Goal: Information Seeking & Learning: Find specific fact

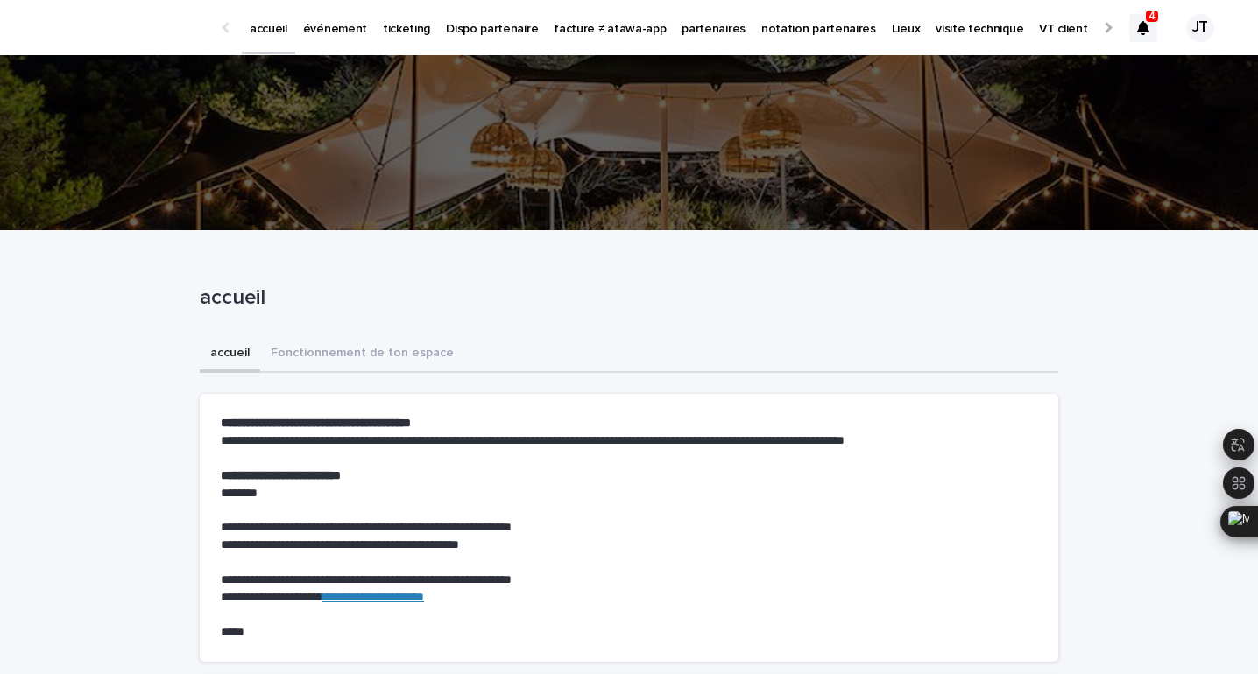
click at [1142, 23] on icon at bounding box center [1143, 28] width 12 height 14
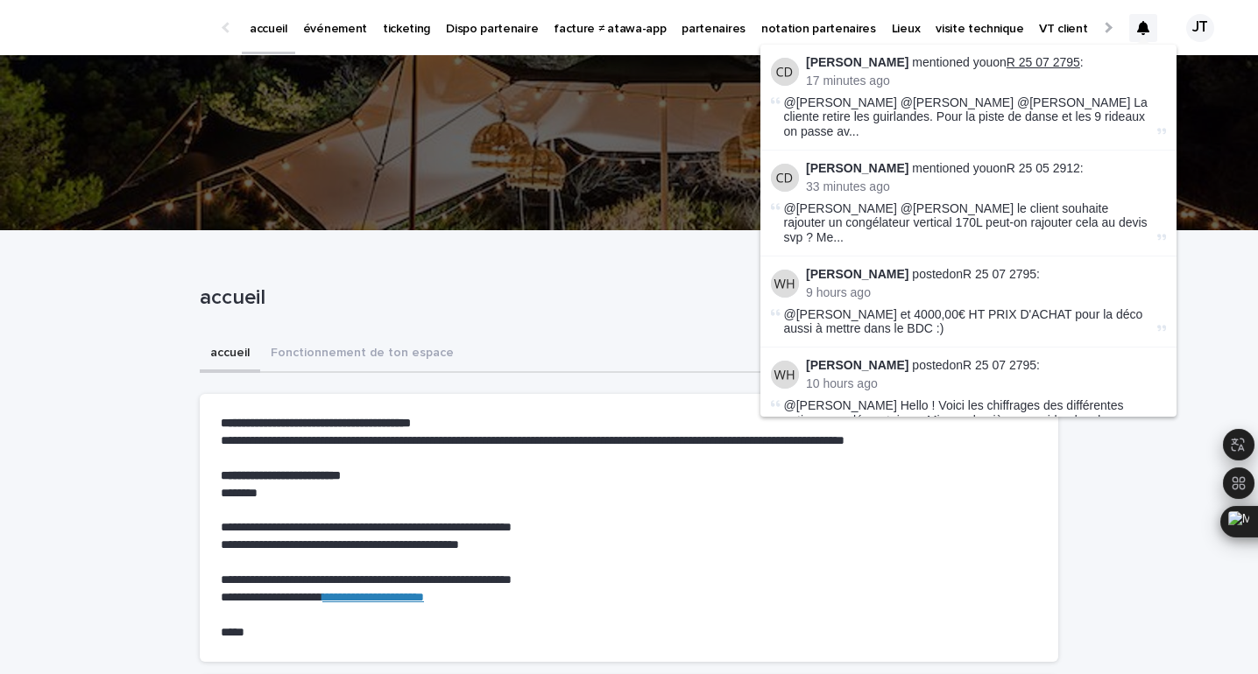
click at [1043, 60] on link "R 25 07 2795" at bounding box center [1043, 62] width 74 height 14
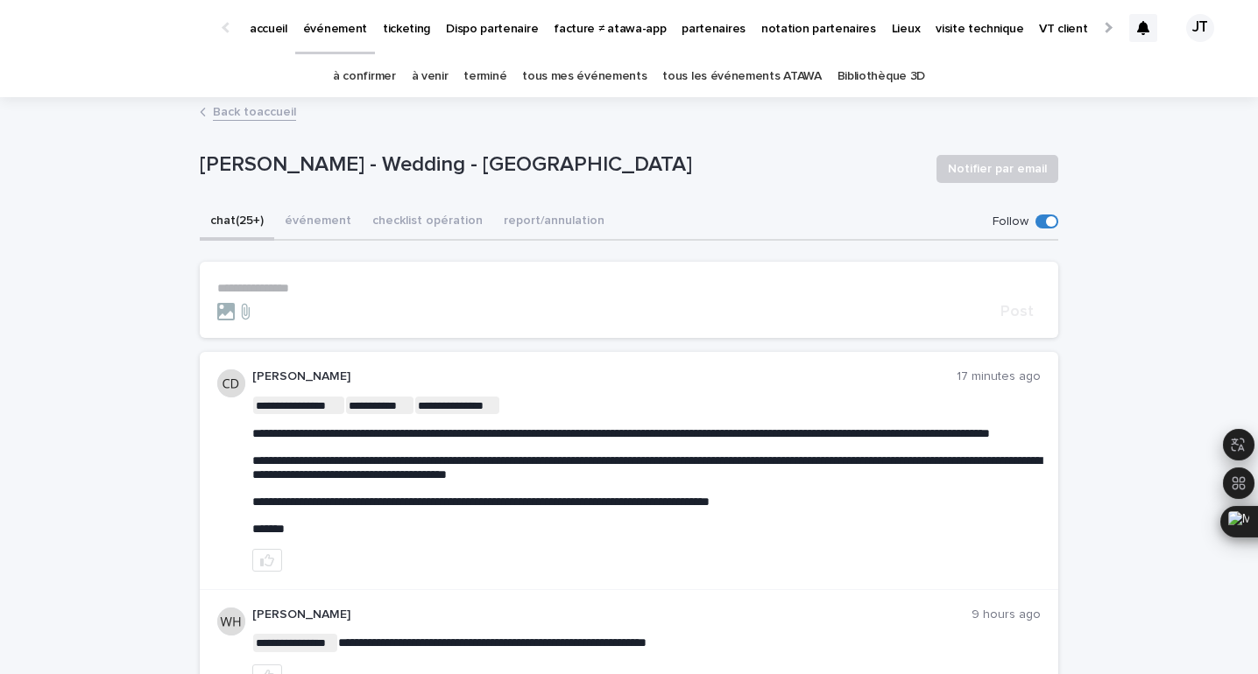
click at [1145, 20] on div at bounding box center [1143, 28] width 28 height 28
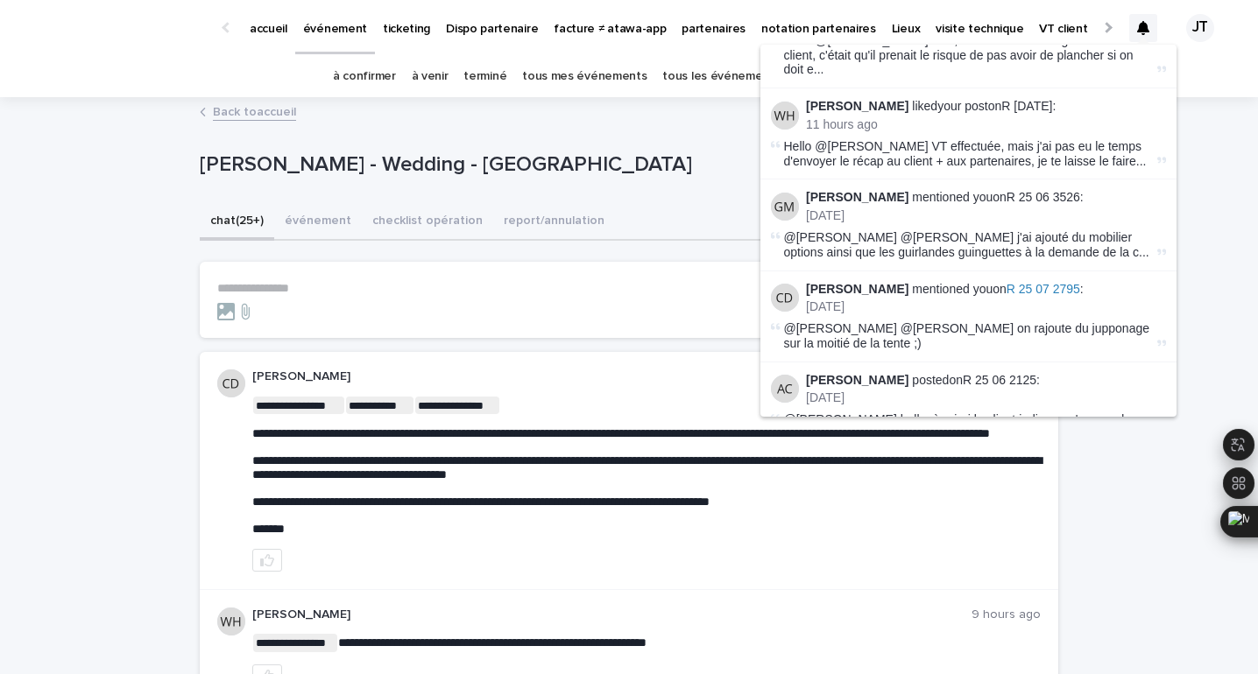
scroll to position [484, 0]
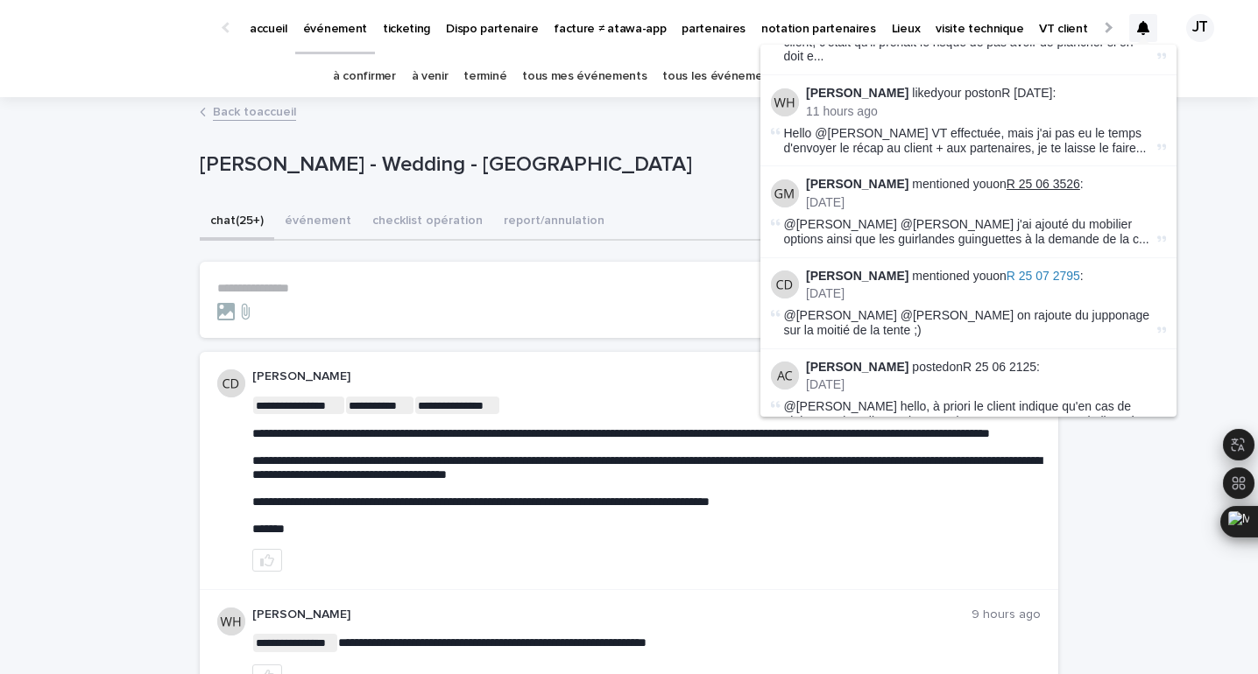
click at [1023, 177] on link "R 25 06 3526" at bounding box center [1043, 184] width 74 height 14
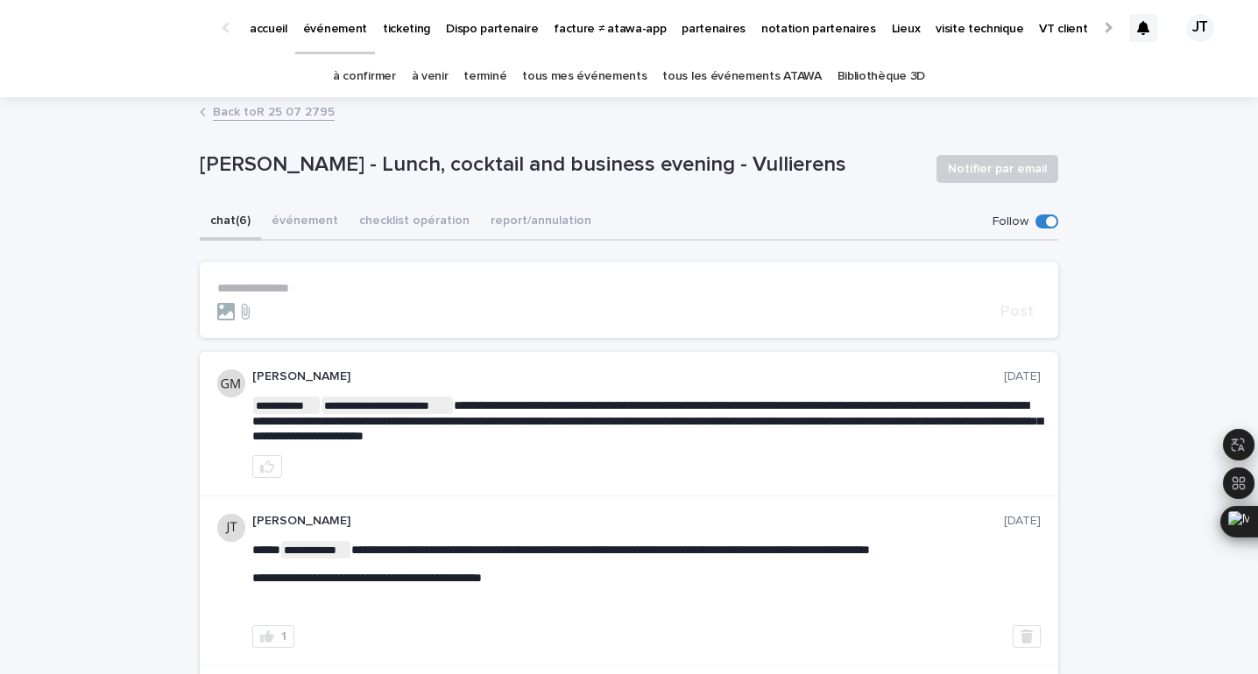
click at [1138, 26] on icon at bounding box center [1143, 28] width 12 height 14
click at [436, 69] on link "à venir" at bounding box center [430, 76] width 37 height 41
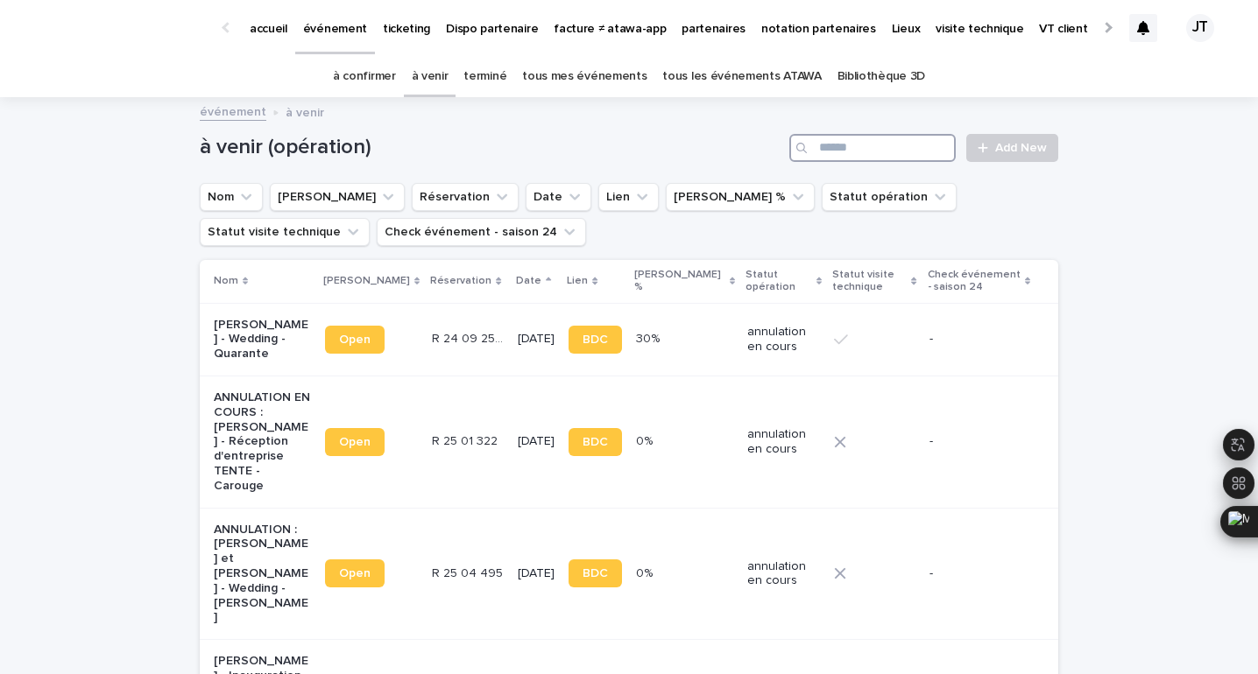
click at [866, 142] on input "Search" at bounding box center [872, 148] width 166 height 28
type input "****"
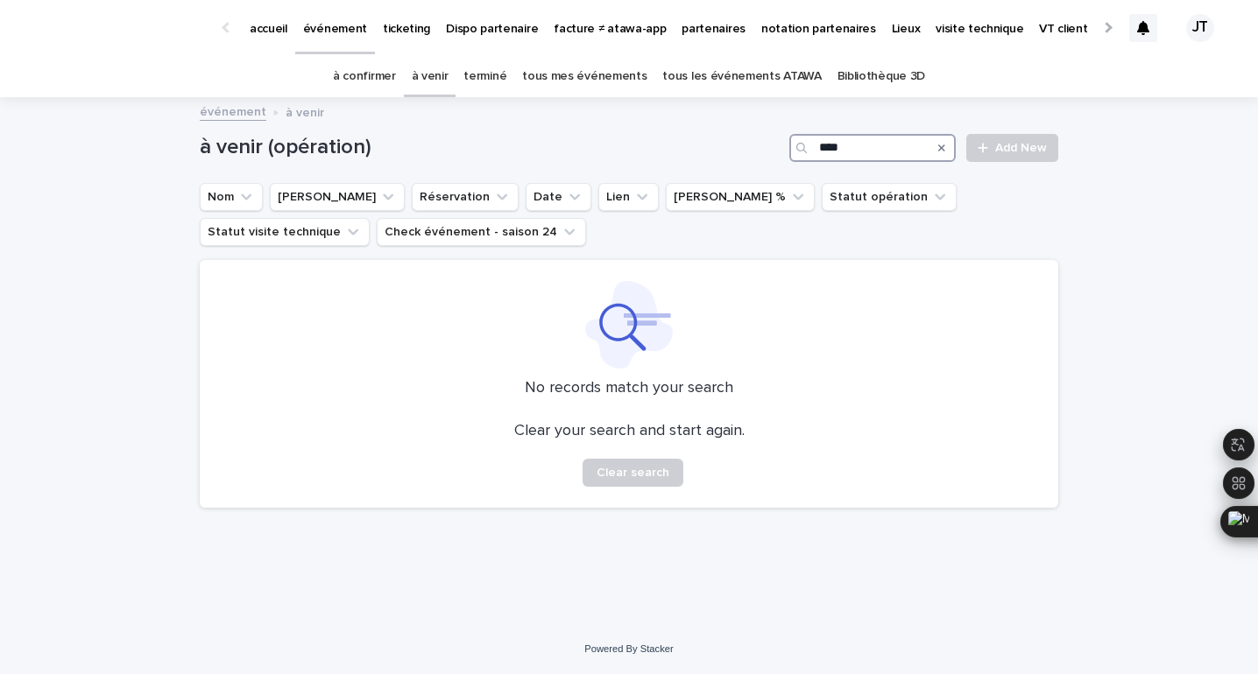
click at [842, 154] on input "****" at bounding box center [872, 148] width 166 height 28
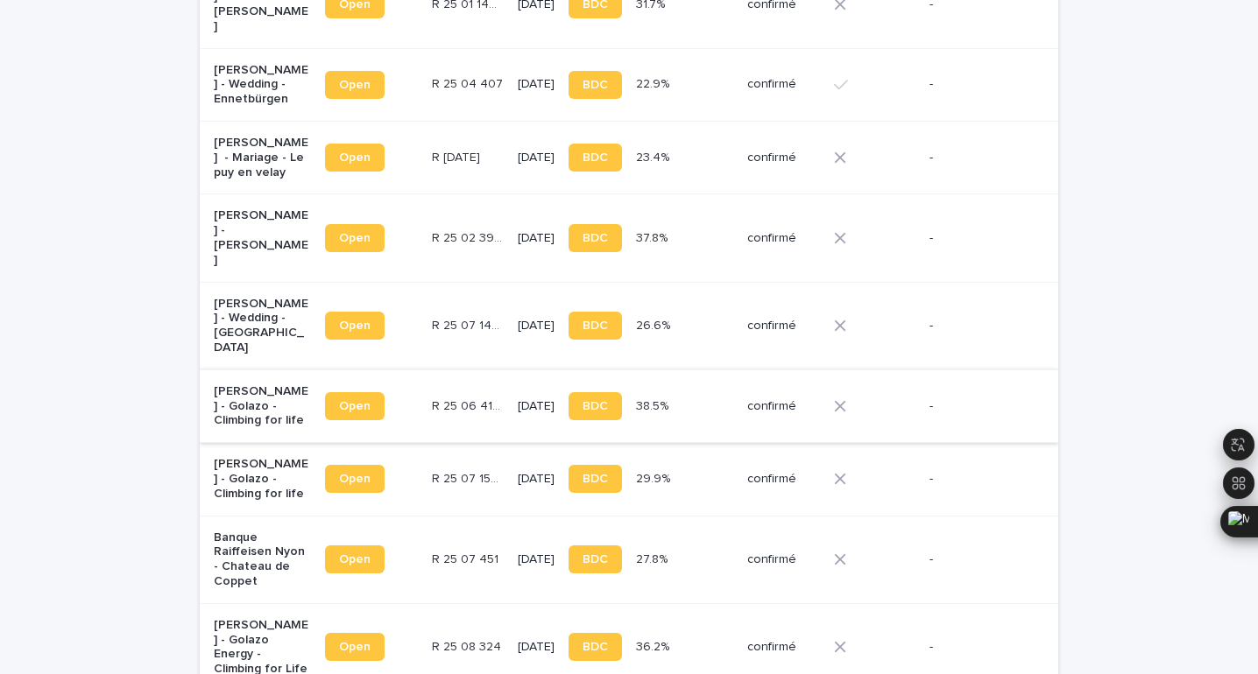
scroll to position [912, 0]
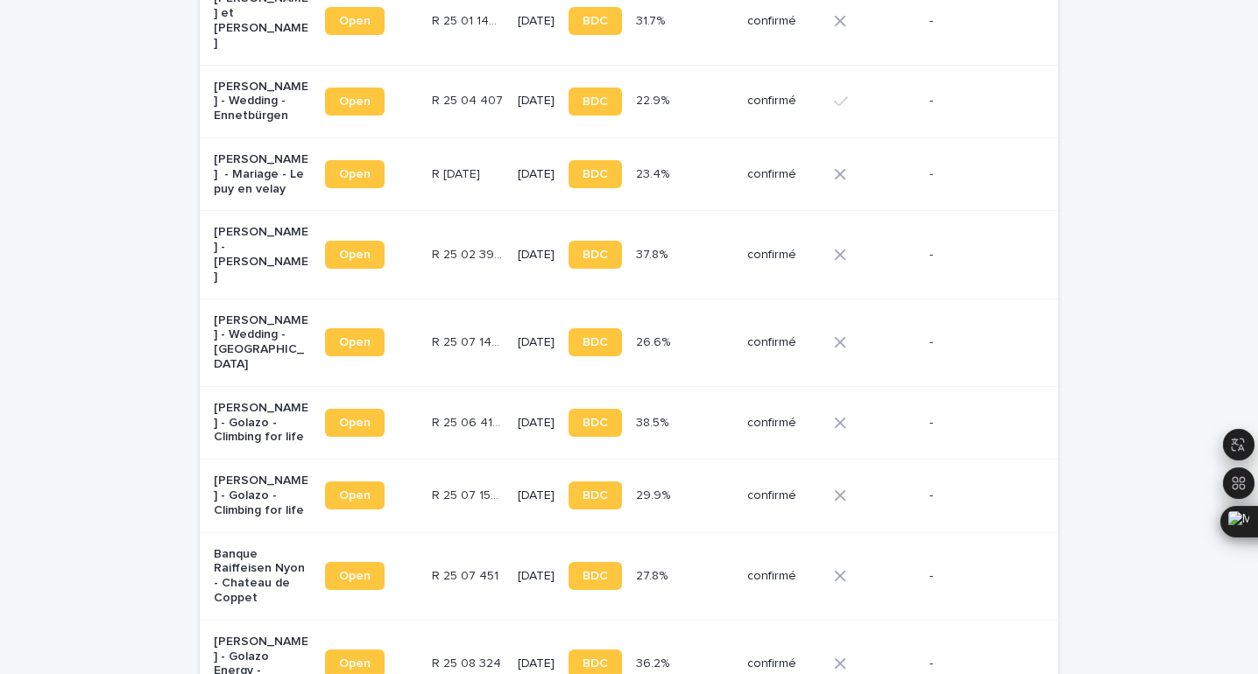
click at [518, 416] on p "[DATE]" at bounding box center [536, 423] width 37 height 15
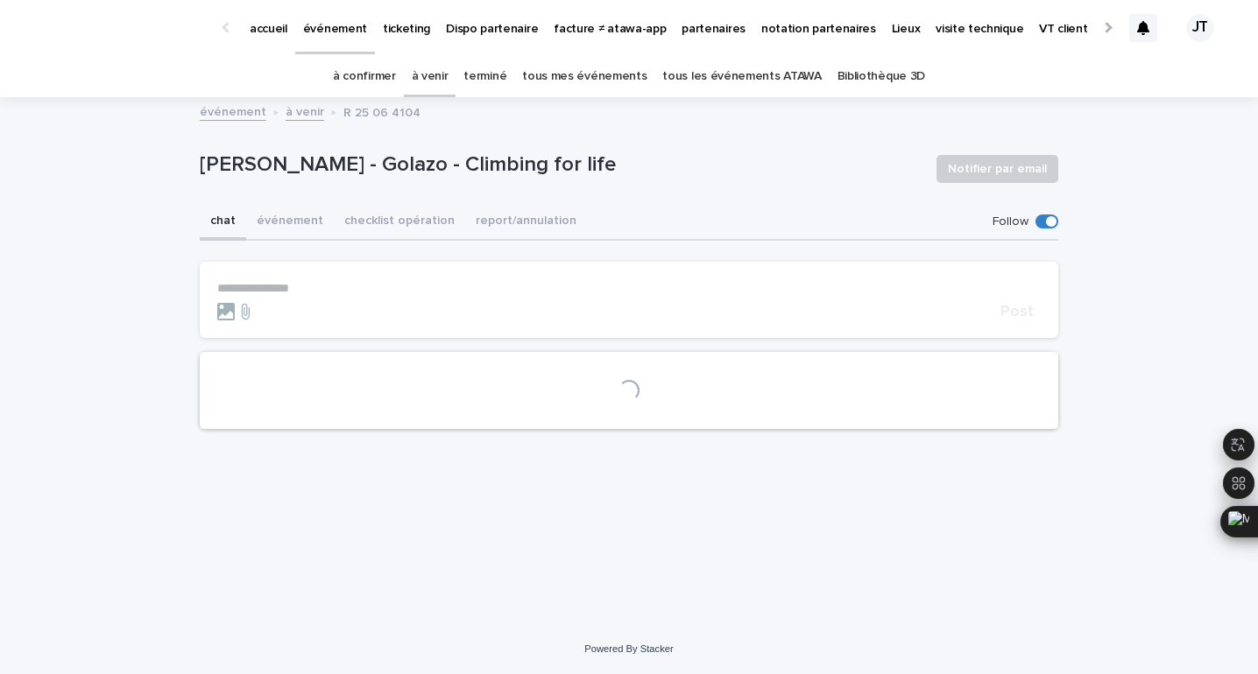
click at [412, 159] on p "[PERSON_NAME] - Golazo - Climbing for life" at bounding box center [561, 164] width 722 height 25
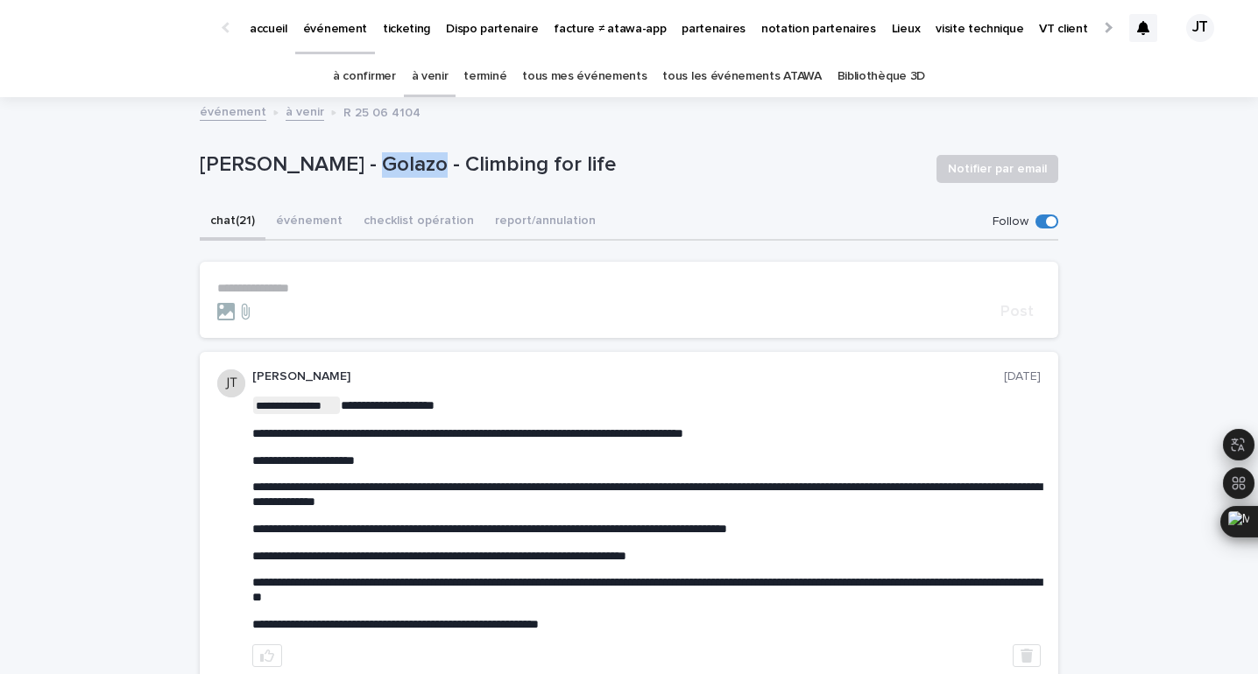
click at [412, 159] on p "[PERSON_NAME] - Golazo - Climbing for life" at bounding box center [561, 164] width 722 height 25
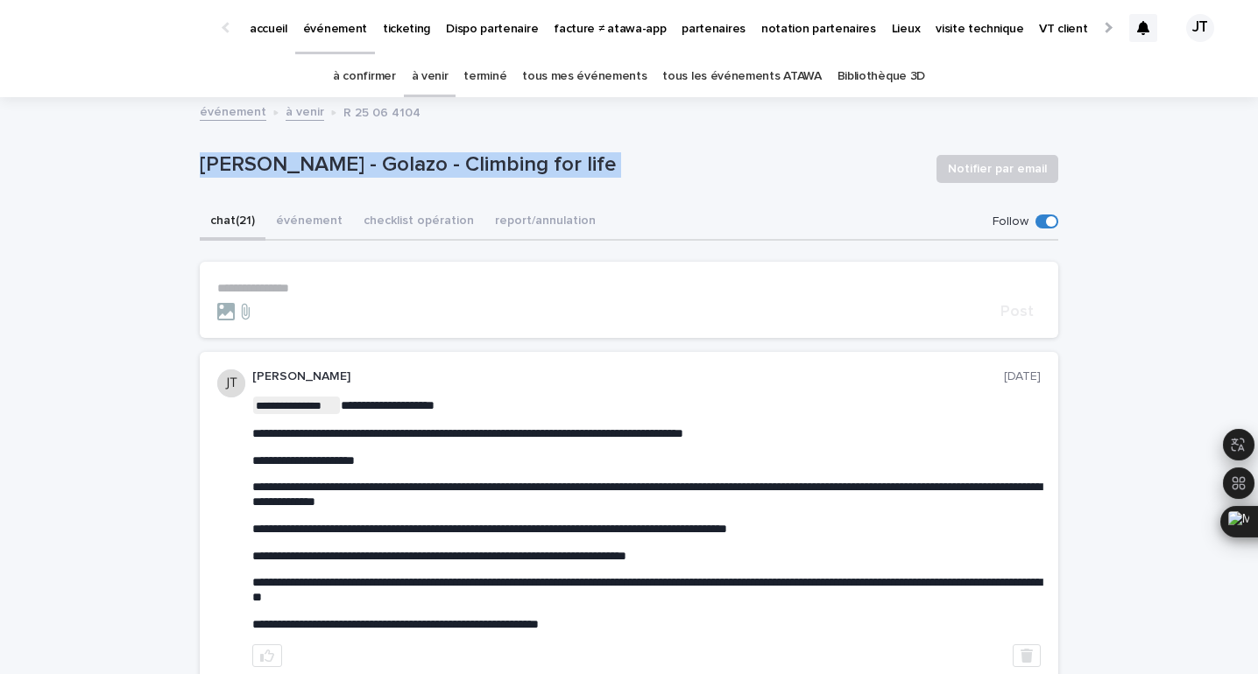
click at [412, 159] on p "[PERSON_NAME] - Golazo - Climbing for life" at bounding box center [561, 164] width 722 height 25
copy div "[PERSON_NAME] - Golazo - Climbing for life Notifier par email Sorry, there was …"
click at [448, 78] on link "à venir" at bounding box center [430, 76] width 37 height 41
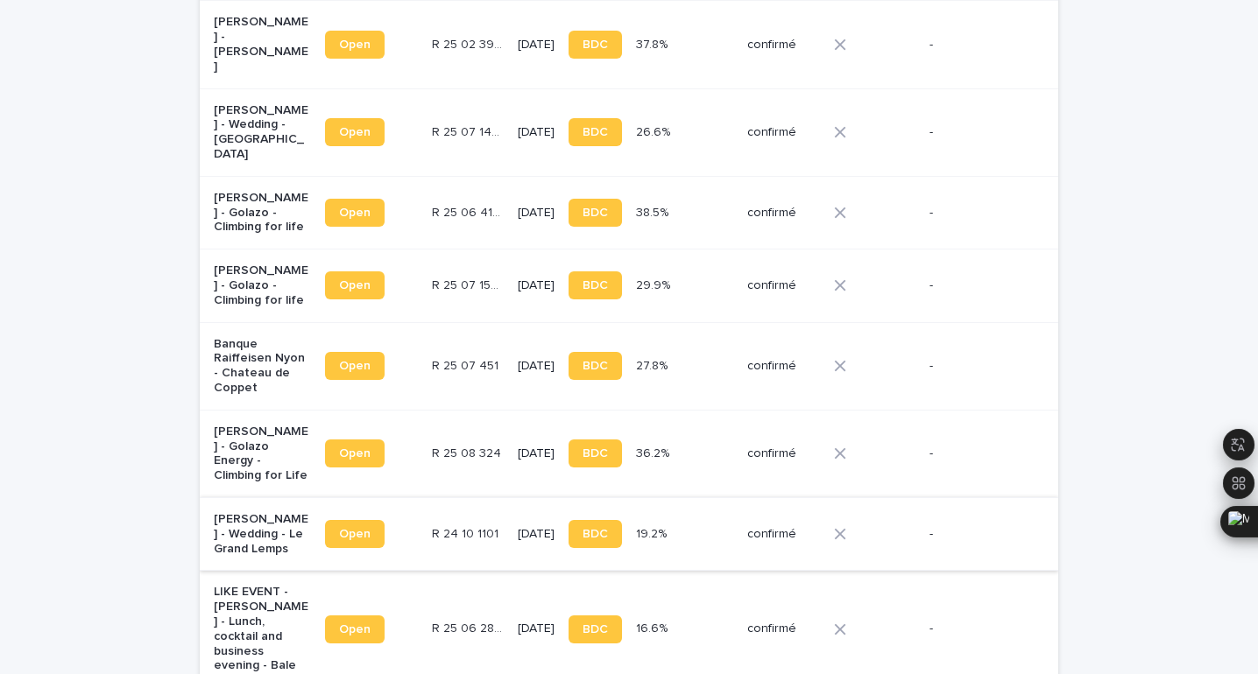
scroll to position [1117, 0]
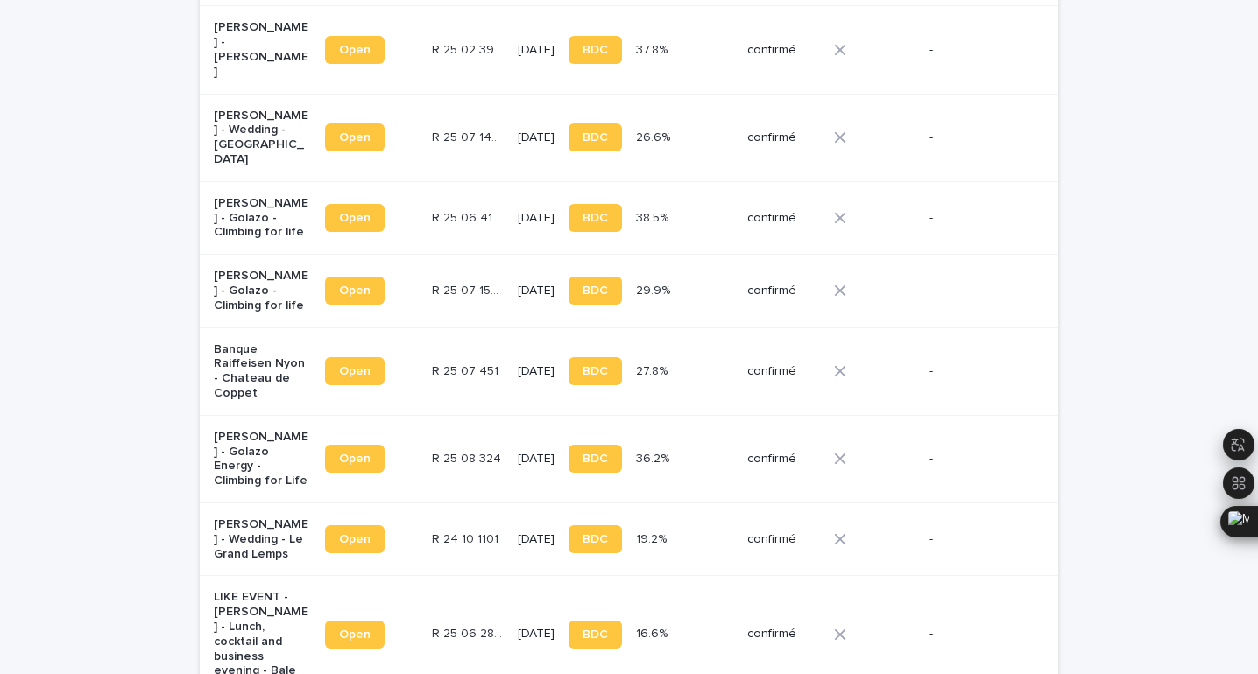
click at [518, 364] on p "[DATE]" at bounding box center [536, 371] width 37 height 15
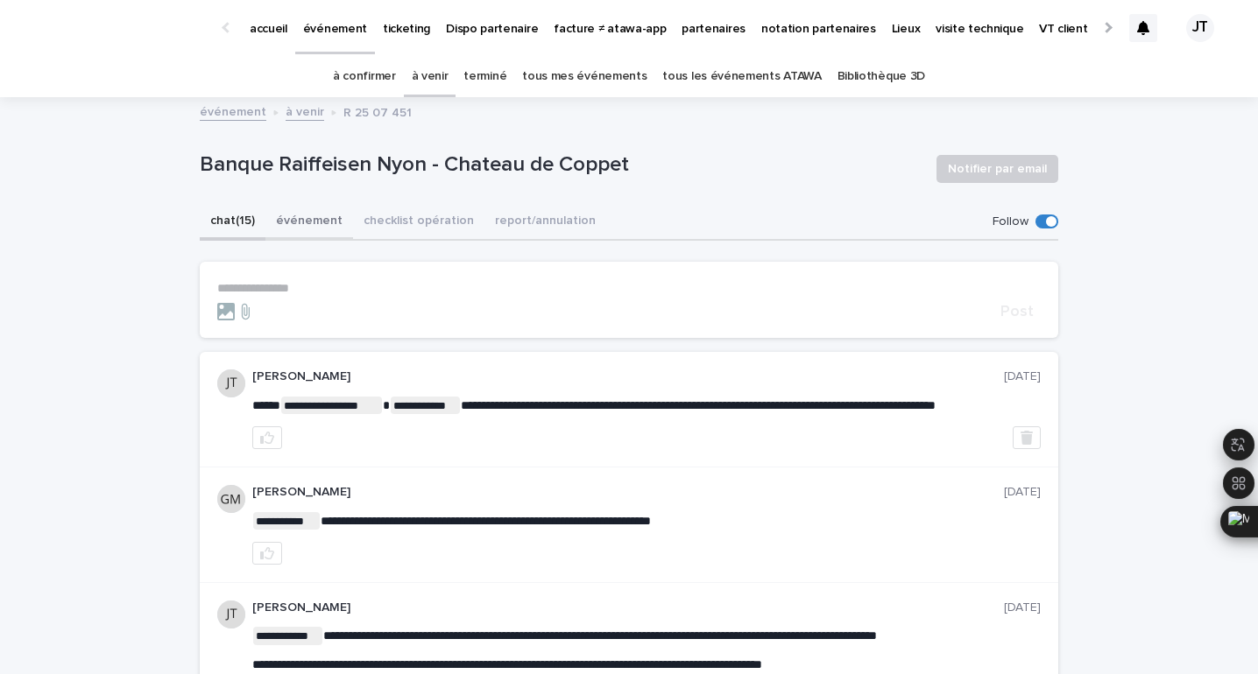
click at [314, 220] on button "événement" at bounding box center [309, 222] width 88 height 37
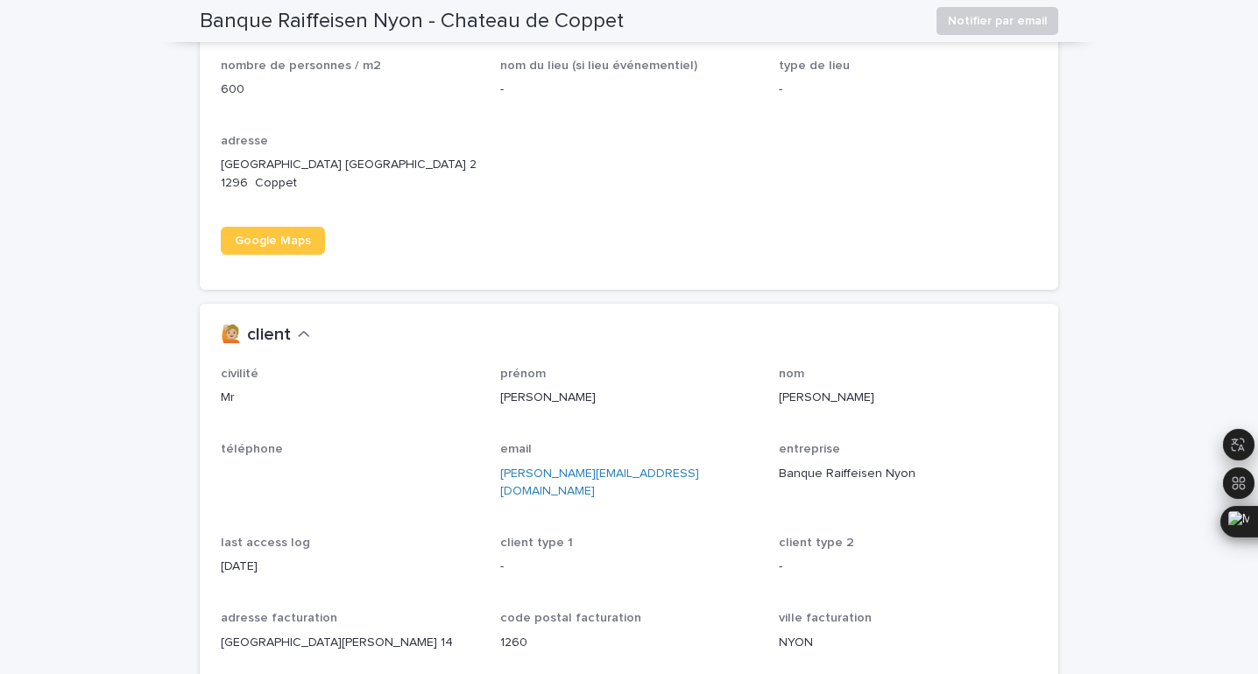
scroll to position [1281, 0]
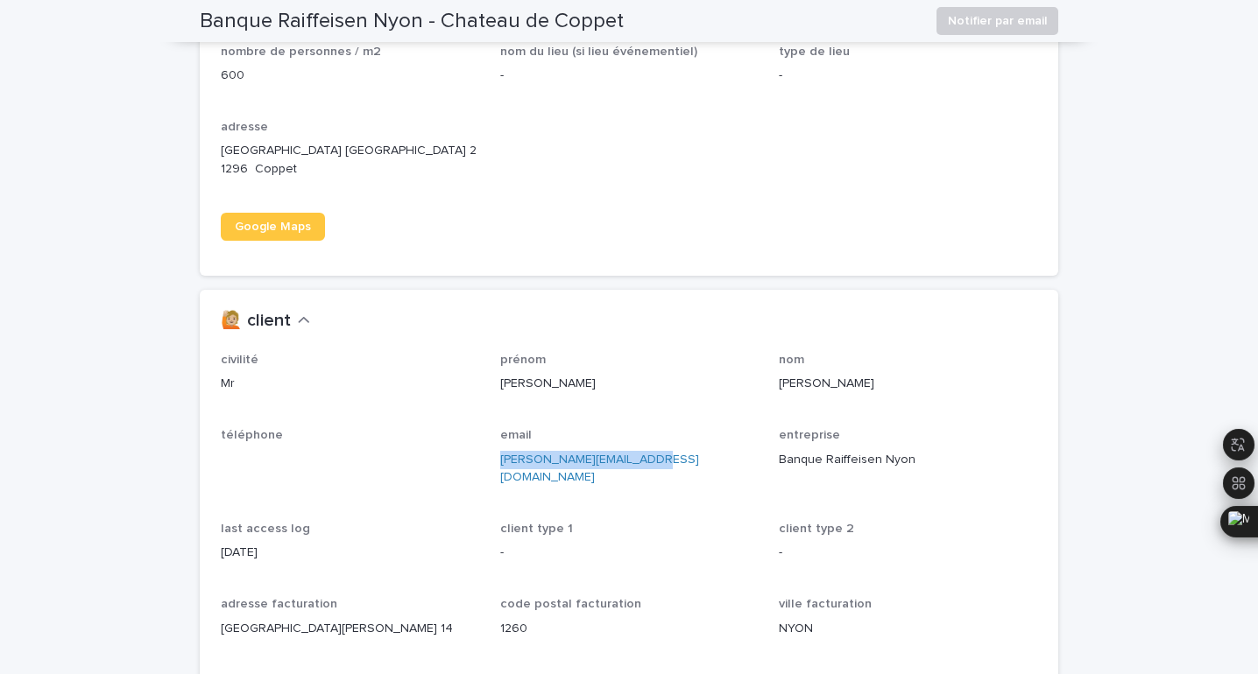
drag, startPoint x: 666, startPoint y: 459, endPoint x: 497, endPoint y: 455, distance: 169.9
click at [497, 455] on div "civilité Mr prénom [PERSON_NAME] nom [PERSON_NAME] téléphone email [PERSON_NAME…" at bounding box center [629, 540] width 816 height 374
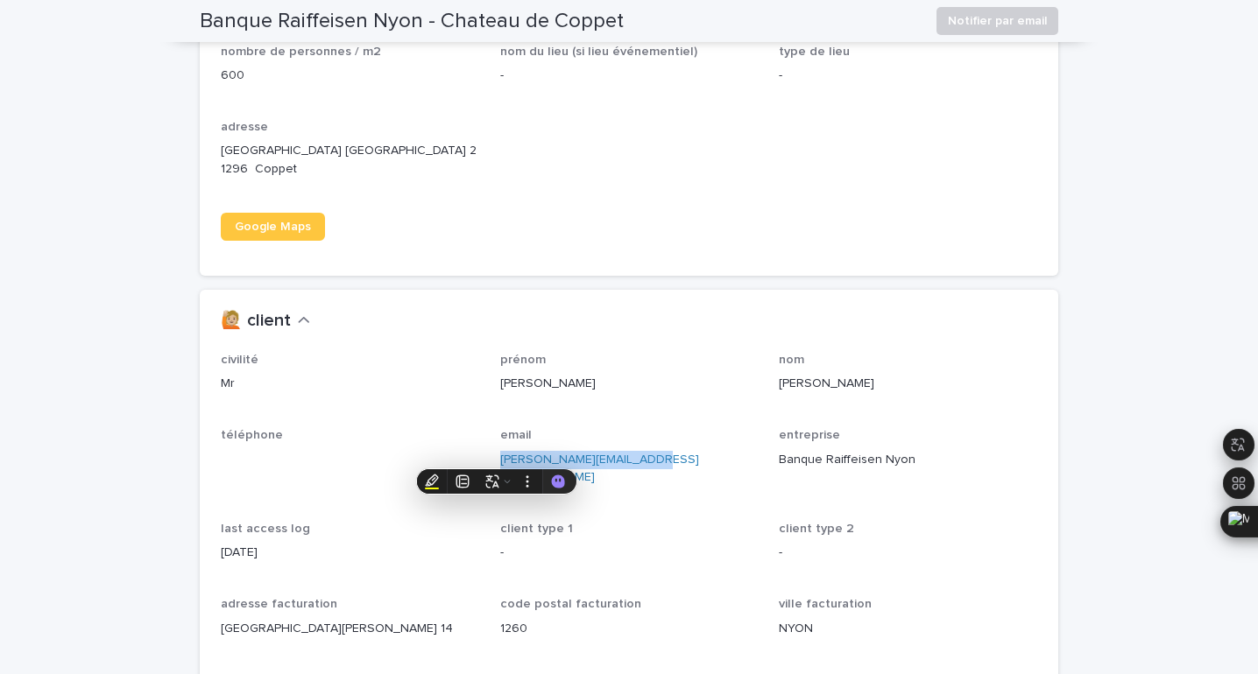
copy link "[PERSON_NAME][EMAIL_ADDRESS][DOMAIN_NAME]"
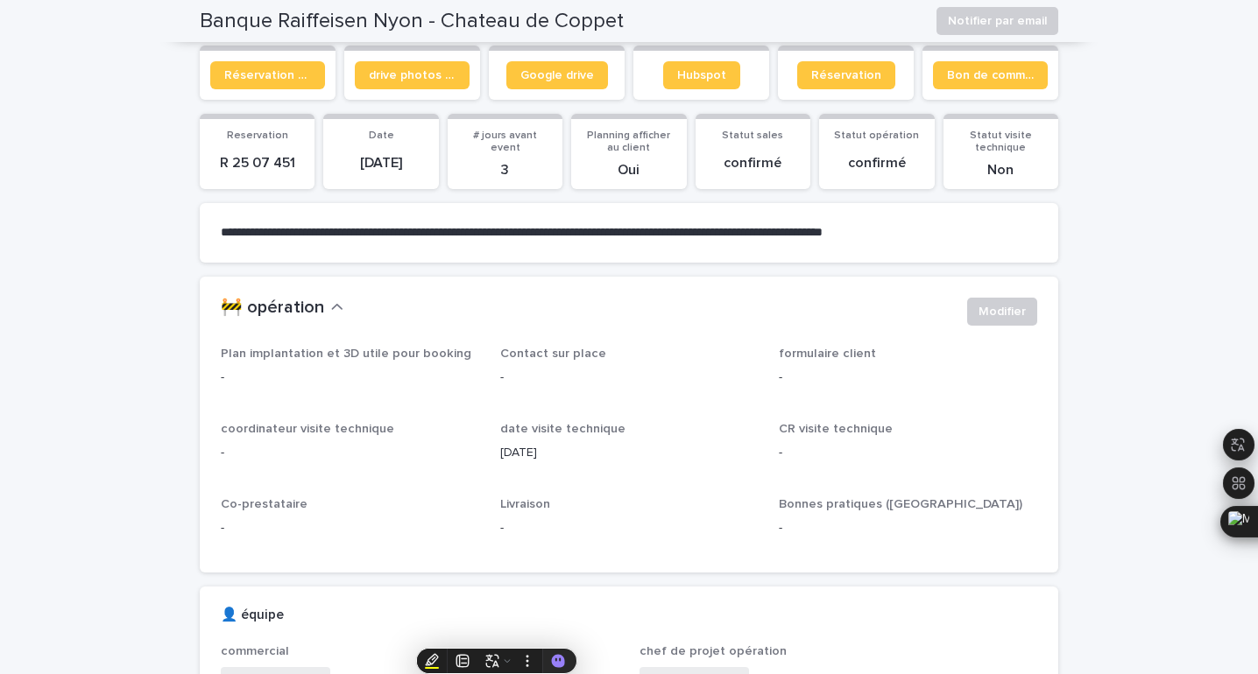
scroll to position [13, 0]
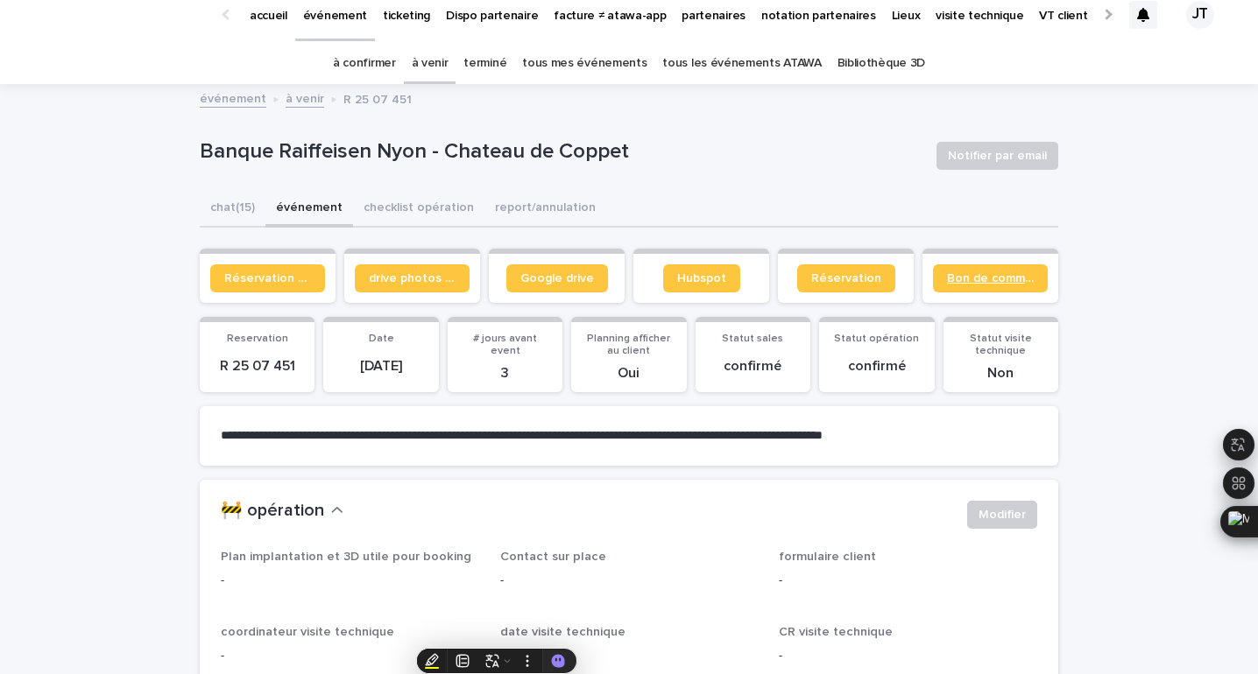
click at [970, 283] on span "Bon de commande" at bounding box center [990, 278] width 87 height 12
